Goal: Navigation & Orientation: Find specific page/section

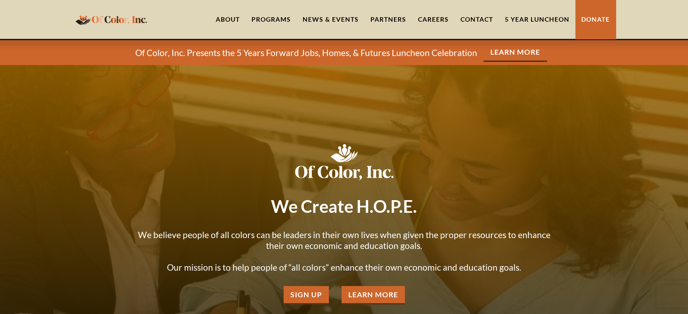
click at [427, 16] on link "Careers" at bounding box center [433, 19] width 43 height 39
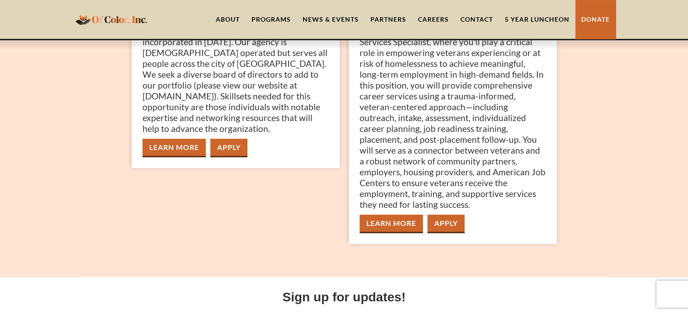
scroll to position [161, 0]
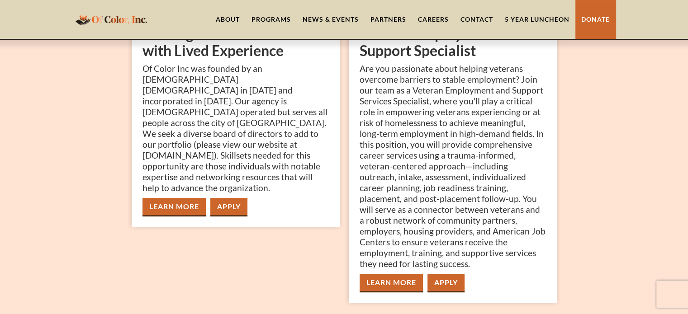
click at [265, 17] on div "Programs" at bounding box center [271, 19] width 39 height 9
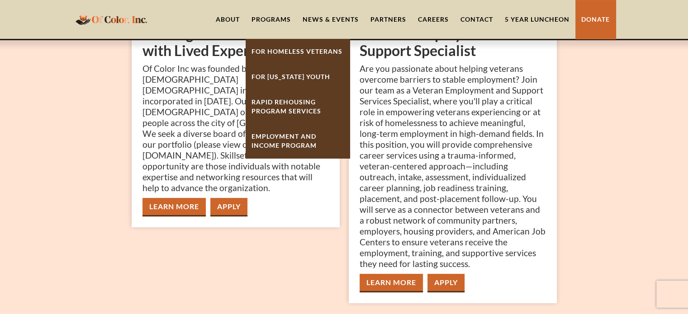
click at [292, 76] on link "For [US_STATE] Youth" at bounding box center [298, 76] width 104 height 25
